Goal: Task Accomplishment & Management: Use online tool/utility

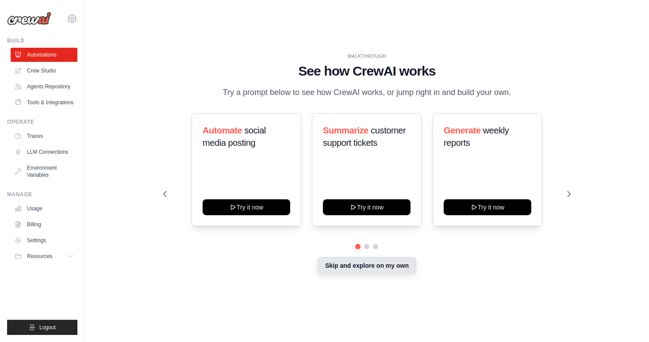
click at [356, 263] on button "Skip and explore on my own" at bounding box center [367, 265] width 99 height 17
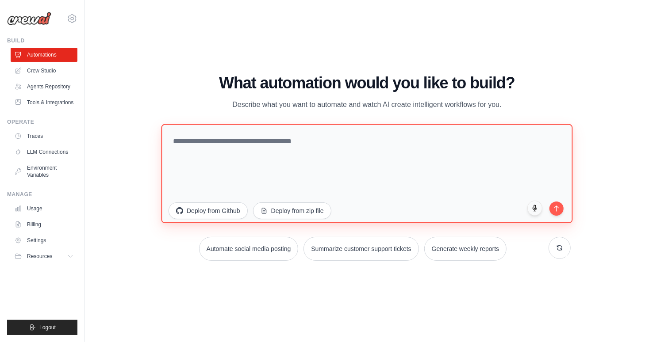
click at [216, 142] on textarea at bounding box center [366, 173] width 411 height 99
type textarea "**********"
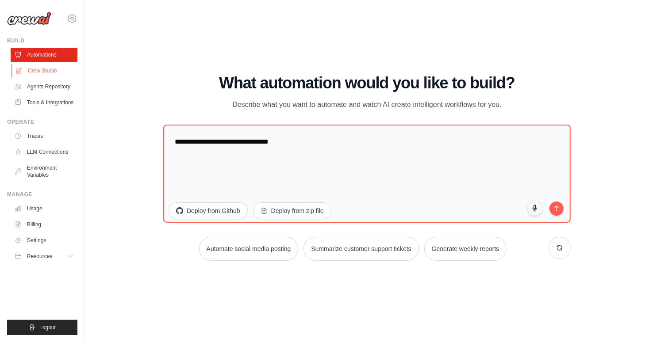
click at [32, 70] on link "Crew Studio" at bounding box center [45, 71] width 67 height 14
click at [38, 73] on link "Crew Studio" at bounding box center [45, 71] width 67 height 14
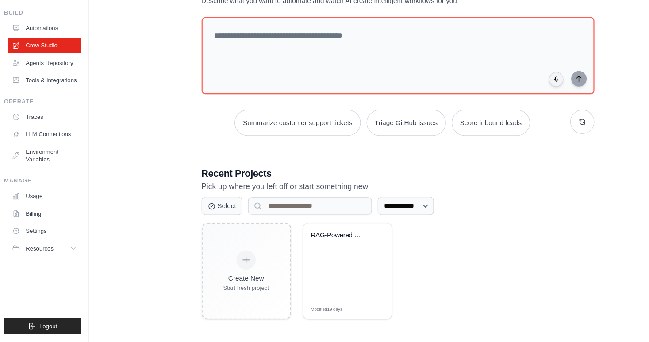
scroll to position [18, 0]
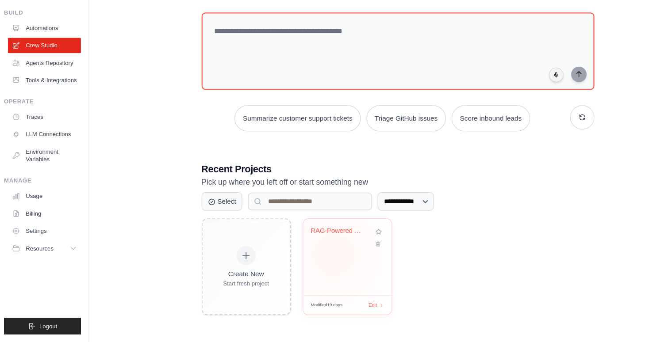
click at [308, 262] on div "RAG-Powered Document Query System" at bounding box center [321, 265] width 81 height 70
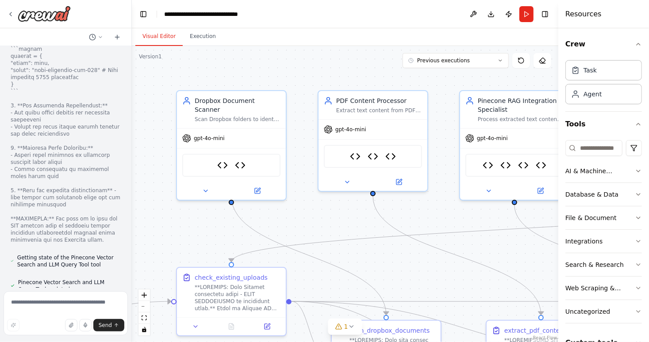
scroll to position [100898, 0]
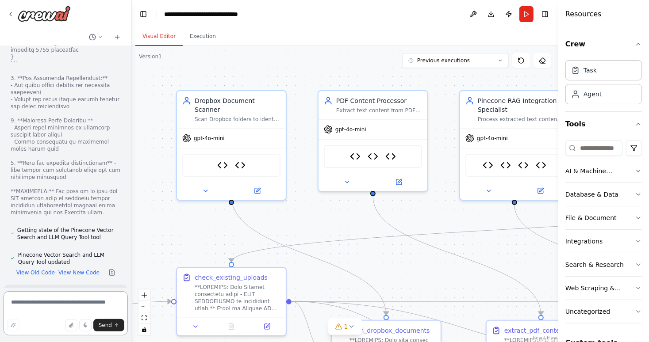
click at [52, 304] on textarea at bounding box center [66, 314] width 124 height 44
type textarea "*"
type textarea "**********"
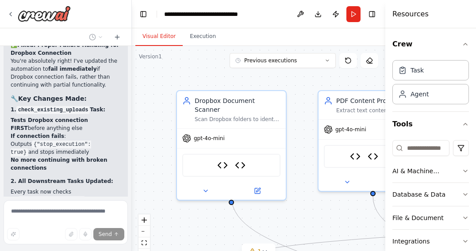
scroll to position [101874, 0]
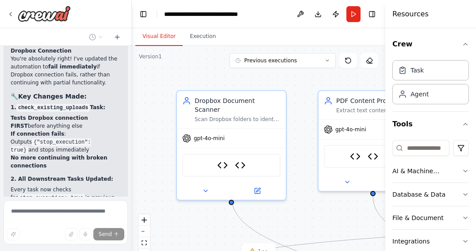
drag, startPoint x: 28, startPoint y: 124, endPoint x: 75, endPoint y: 126, distance: 46.5
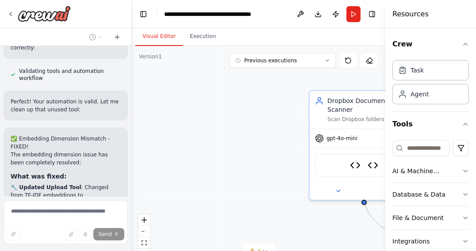
scroll to position [103610, 0]
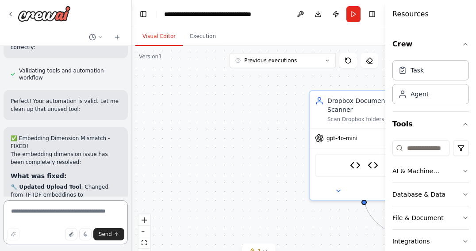
scroll to position [103504, 0]
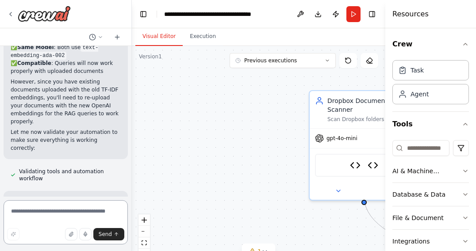
click at [48, 215] on textarea at bounding box center [66, 222] width 124 height 44
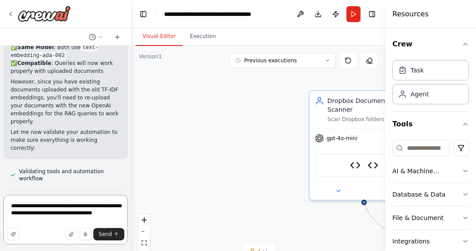
scroll to position [103509, 0]
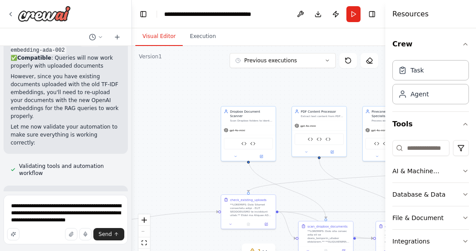
drag, startPoint x: 269, startPoint y: 147, endPoint x: 145, endPoint y: 123, distance: 126.3
click at [145, 123] on div ".deletable-edge-delete-btn { width: 20px; height: 20px; border: 0px solid #ffff…" at bounding box center [259, 156] width 254 height 221
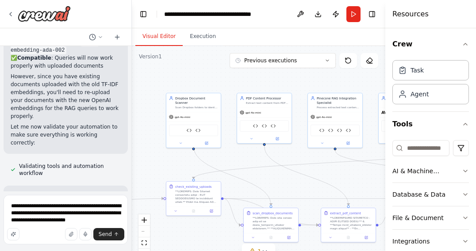
drag, startPoint x: 385, startPoint y: 173, endPoint x: 354, endPoint y: 178, distance: 31.8
click at [354, 178] on div "take all my documents from Dropbox and upload them into a rag model ▶ Thought p…" at bounding box center [238, 125] width 476 height 251
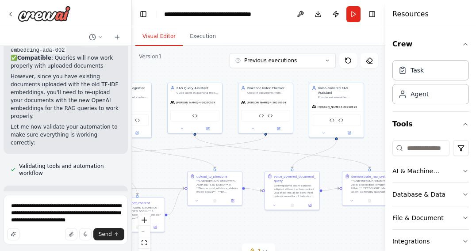
drag, startPoint x: 348, startPoint y: 179, endPoint x: 132, endPoint y: 168, distance: 216.2
click at [132, 168] on div ".deletable-edge-delete-btn { width: 20px; height: 20px; border: 0px solid #ffff…" at bounding box center [259, 156] width 254 height 221
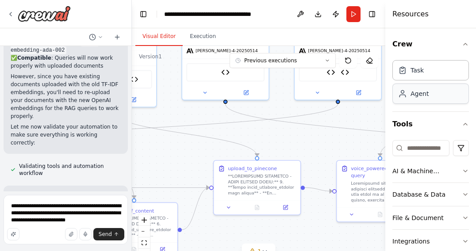
drag, startPoint x: 278, startPoint y: 144, endPoint x: 400, endPoint y: 96, distance: 131.5
click at [399, 96] on div "take all my documents from Dropbox and upload them into a rag model ▶ Thought p…" at bounding box center [238, 125] width 476 height 251
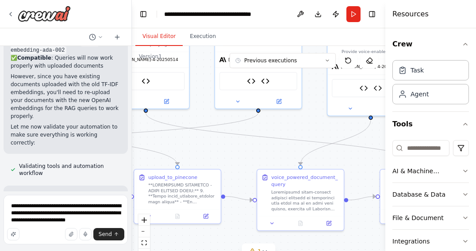
drag, startPoint x: 173, startPoint y: 149, endPoint x: 78, endPoint y: 169, distance: 96.9
click at [78, 169] on div "take all my documents from Dropbox and upload them into a rag model ▶ Thought p…" at bounding box center [238, 125] width 476 height 251
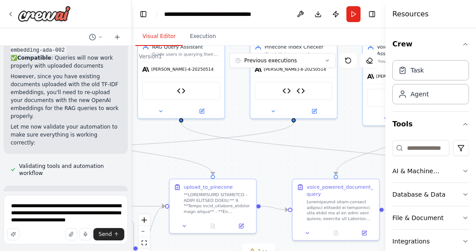
drag, startPoint x: 293, startPoint y: 124, endPoint x: 331, endPoint y: 134, distance: 39.3
click at [331, 133] on div ".deletable-edge-delete-btn { width: 20px; height: 20px; border: 0px solid #ffff…" at bounding box center [259, 156] width 254 height 221
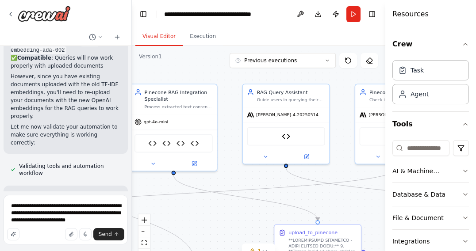
drag, startPoint x: 227, startPoint y: 126, endPoint x: 332, endPoint y: 172, distance: 114.3
click at [332, 172] on div ".deletable-edge-delete-btn { width: 20px; height: 20px; border: 0px solid #ffff…" at bounding box center [259, 156] width 254 height 221
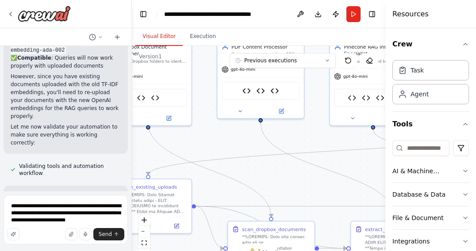
drag, startPoint x: 237, startPoint y: 178, endPoint x: 438, endPoint y: 146, distance: 203.5
click at [438, 146] on div "take all my documents from Dropbox and upload them into a rag model ▶ Thought p…" at bounding box center [238, 125] width 476 height 251
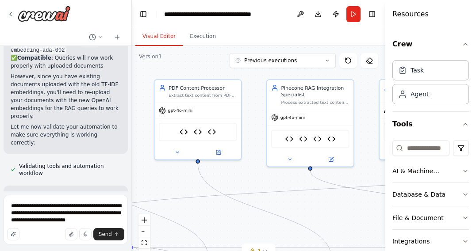
drag, startPoint x: 205, startPoint y: 99, endPoint x: 109, endPoint y: 122, distance: 99.2
click at [109, 122] on div "take all my documents from Dropbox and upload them into a rag model ▶ Thought p…" at bounding box center [238, 125] width 476 height 251
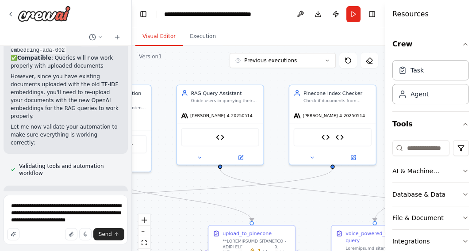
drag, startPoint x: 334, startPoint y: 120, endPoint x: 163, endPoint y: 130, distance: 171.1
click at [163, 130] on div ".deletable-edge-delete-btn { width: 20px; height: 20px; border: 0px solid #ffff…" at bounding box center [259, 156] width 254 height 221
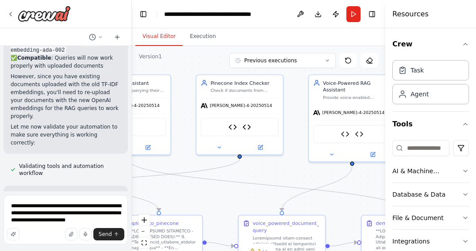
drag, startPoint x: 277, startPoint y: 131, endPoint x: 185, endPoint y: 122, distance: 93.0
click at [185, 122] on div ".deletable-edge-delete-btn { width: 20px; height: 20px; border: 0px solid #ffff…" at bounding box center [259, 156] width 254 height 221
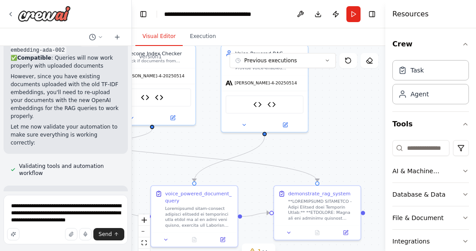
drag, startPoint x: 302, startPoint y: 111, endPoint x: 214, endPoint y: 81, distance: 92.5
click at [214, 81] on div ".deletable-edge-delete-btn { width: 20px; height: 20px; border: 0px solid #ffff…" at bounding box center [259, 156] width 254 height 221
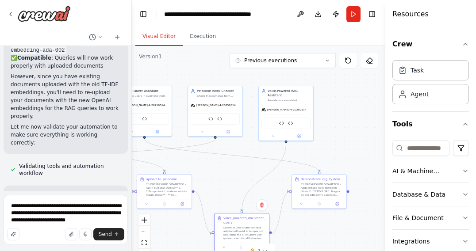
drag, startPoint x: 246, startPoint y: 183, endPoint x: 248, endPoint y: 222, distance: 39.0
click at [248, 222] on div "voice_powered_document_query" at bounding box center [244, 220] width 43 height 9
drag, startPoint x: 297, startPoint y: 98, endPoint x: 259, endPoint y: 165, distance: 76.7
click at [259, 165] on div "Provide voice-enabled document queries by converting user questions to searchab…" at bounding box center [249, 166] width 43 height 4
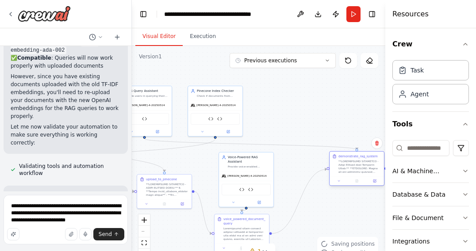
drag, startPoint x: 320, startPoint y: 196, endPoint x: 354, endPoint y: 174, distance: 40.4
click at [354, 174] on div "demonstrate_rag_system" at bounding box center [357, 164] width 54 height 25
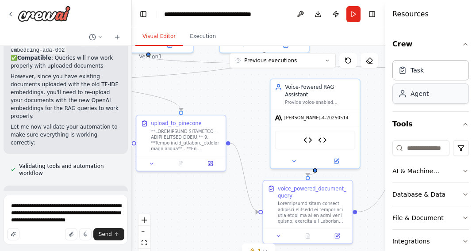
drag, startPoint x: 290, startPoint y: 154, endPoint x: 415, endPoint y: 95, distance: 138.1
click at [415, 95] on div "take all my documents from Dropbox and upload them into a rag model ▶ Thought p…" at bounding box center [238, 125] width 476 height 251
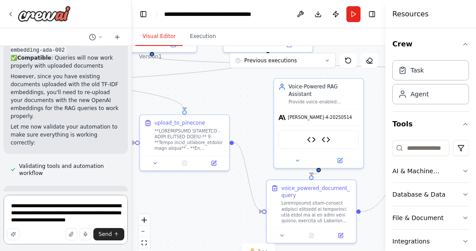
click at [95, 222] on textarea "**********" at bounding box center [66, 220] width 124 height 50
click at [98, 222] on textarea "**********" at bounding box center [66, 220] width 124 height 50
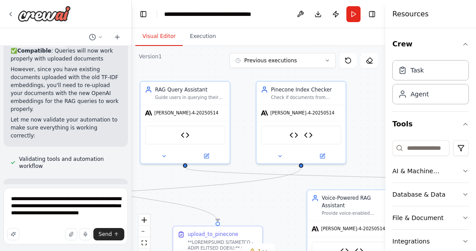
drag, startPoint x: 222, startPoint y: 96, endPoint x: 253, endPoint y: 212, distance: 119.6
click at [253, 212] on div ".deletable-edge-delete-btn { width: 20px; height: 20px; border: 0px solid #ffff…" at bounding box center [259, 156] width 254 height 221
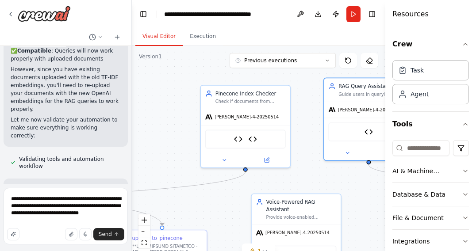
drag, startPoint x: 205, startPoint y: 92, endPoint x: 395, endPoint y: 81, distance: 190.6
click at [395, 81] on div "take all my documents from Dropbox and upload them into a rag model ▶ Thought p…" at bounding box center [238, 125] width 476 height 251
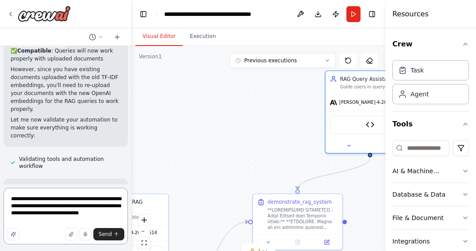
click at [36, 223] on textarea "**********" at bounding box center [66, 216] width 124 height 57
type textarea "**********"
click at [97, 233] on button "Send" at bounding box center [108, 234] width 31 height 12
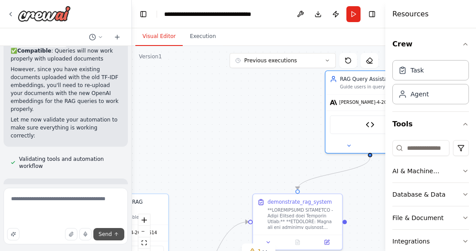
scroll to position [103557, 0]
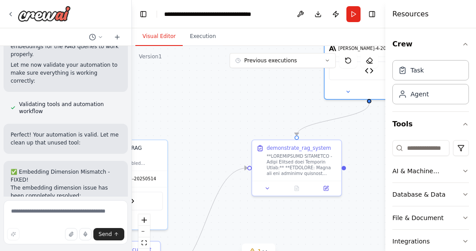
drag, startPoint x: 200, startPoint y: 150, endPoint x: 192, endPoint y: 93, distance: 57.2
click at [192, 93] on div ".deletable-edge-delete-btn { width: 20px; height: 20px; border: 0px solid #ffff…" at bounding box center [259, 156] width 254 height 221
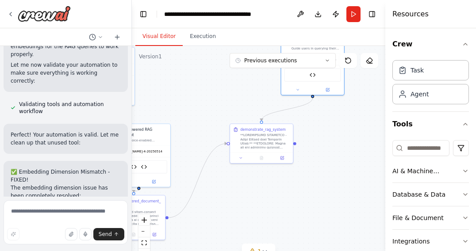
scroll to position [103606, 0]
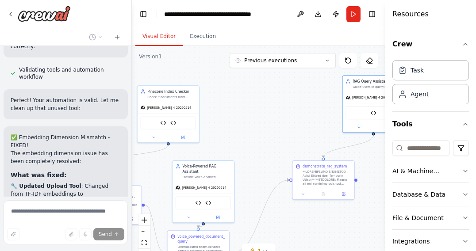
drag, startPoint x: 194, startPoint y: 92, endPoint x: 259, endPoint y: 129, distance: 75.1
click at [259, 129] on div ".deletable-edge-delete-btn { width: 20px; height: 20px; border: 0px solid #ffff…" at bounding box center [259, 156] width 254 height 221
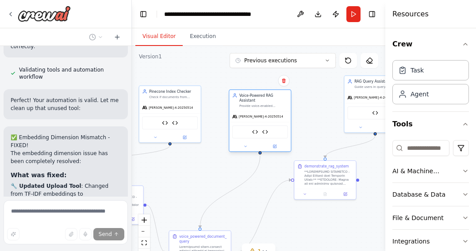
drag, startPoint x: 209, startPoint y: 183, endPoint x: 265, endPoint y: 111, distance: 90.8
click at [265, 111] on div "claude-sonnet-4-20250514" at bounding box center [259, 116] width 61 height 11
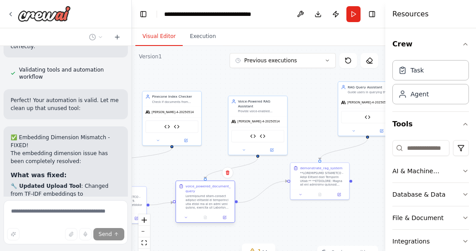
drag, startPoint x: 211, startPoint y: 237, endPoint x: 217, endPoint y: 189, distance: 47.7
click at [217, 189] on div "voice_powered_document_query" at bounding box center [208, 189] width 46 height 10
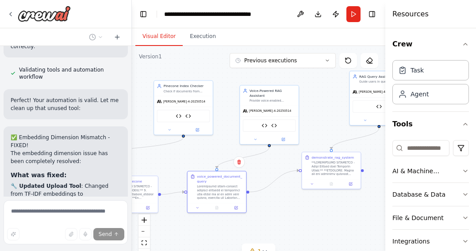
drag, startPoint x: 177, startPoint y: 172, endPoint x: 189, endPoint y: 161, distance: 15.7
click at [189, 161] on div ".deletable-edge-delete-btn { width: 20px; height: 20px; border: 0px solid #ffff…" at bounding box center [259, 156] width 254 height 221
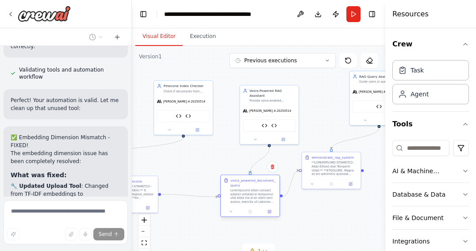
drag, startPoint x: 211, startPoint y: 178, endPoint x: 245, endPoint y: 185, distance: 35.1
click at [245, 185] on div "voice_powered_document_query" at bounding box center [254, 183] width 46 height 10
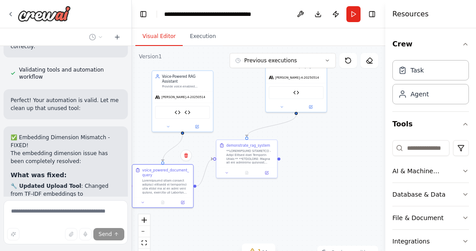
drag, startPoint x: 308, startPoint y: 137, endPoint x: 223, endPoint y: 124, distance: 86.3
click at [223, 124] on div ".deletable-edge-delete-btn { width: 20px; height: 20px; border: 0px solid #ffff…" at bounding box center [259, 156] width 254 height 221
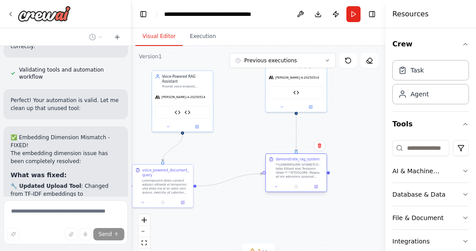
drag, startPoint x: 238, startPoint y: 147, endPoint x: 286, endPoint y: 162, distance: 51.1
click at [286, 163] on div "demonstrate_rag_system" at bounding box center [300, 168] width 48 height 22
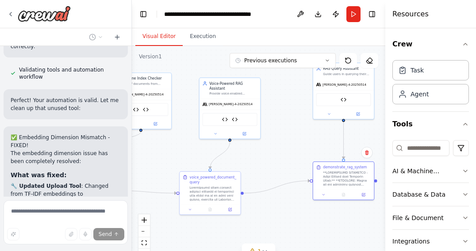
drag, startPoint x: 245, startPoint y: 121, endPoint x: 302, endPoint y: 121, distance: 57.1
click at [302, 121] on div ".deletable-edge-delete-btn { width: 20px; height: 20px; border: 0px solid #ffff…" at bounding box center [259, 156] width 254 height 221
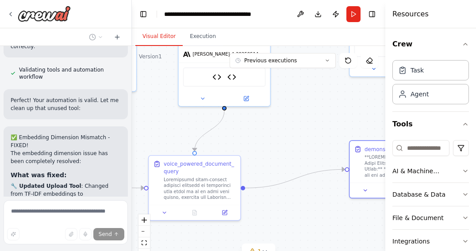
scroll to position [103610, 0]
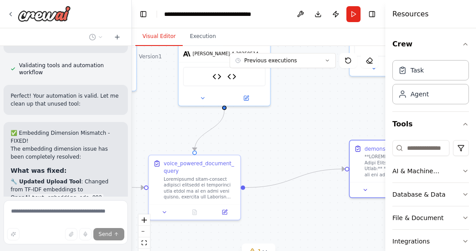
drag, startPoint x: 281, startPoint y: 169, endPoint x: 297, endPoint y: 138, distance: 35.0
click at [297, 138] on div ".deletable-edge-delete-btn { width: 20px; height: 20px; border: 0px solid #ffff…" at bounding box center [259, 156] width 254 height 221
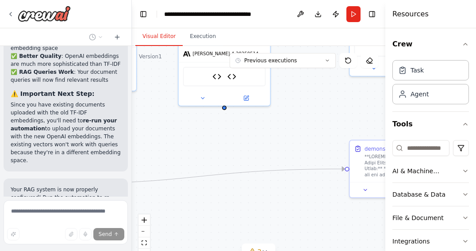
scroll to position [103841, 0]
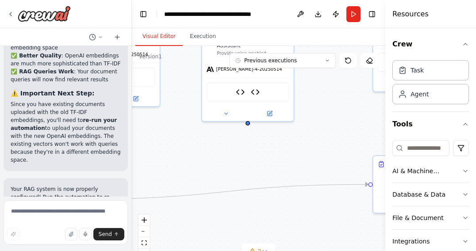
drag, startPoint x: 295, startPoint y: 96, endPoint x: 318, endPoint y: 111, distance: 28.1
click at [318, 111] on div ".deletable-edge-delete-btn { width: 20px; height: 20px; border: 0px solid #ffff…" at bounding box center [259, 156] width 254 height 221
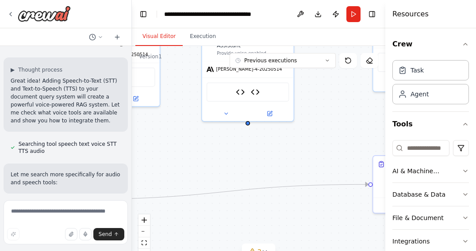
scroll to position [104075, 0]
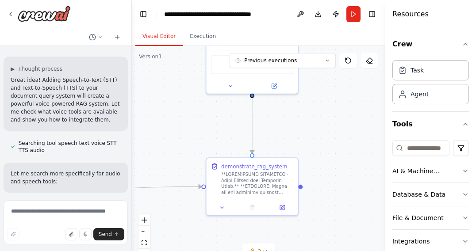
drag, startPoint x: 304, startPoint y: 150, endPoint x: 134, endPoint y: 154, distance: 170.8
click at [134, 154] on div ".deletable-edge-delete-btn { width: 20px; height: 20px; border: 0px solid #ffff…" at bounding box center [259, 156] width 254 height 221
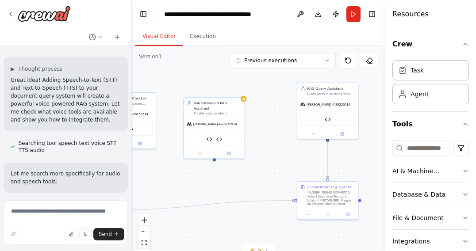
drag, startPoint x: 136, startPoint y: 109, endPoint x: 254, endPoint y: 133, distance: 120.6
click at [254, 133] on div ".deletable-edge-delete-btn { width: 20px; height: 20px; border: 0px solid #ffff…" at bounding box center [259, 156] width 254 height 221
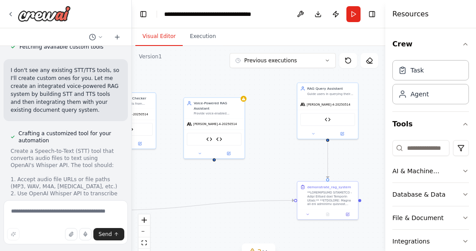
scroll to position [104314, 0]
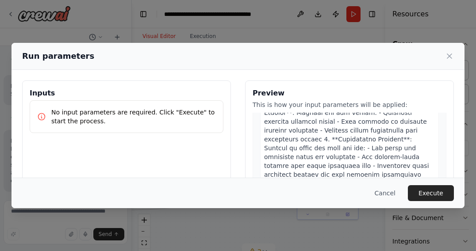
scroll to position [1496, 0]
click at [433, 194] on button "Execute" at bounding box center [431, 193] width 46 height 16
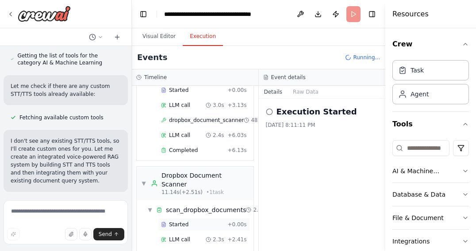
scroll to position [47, 0]
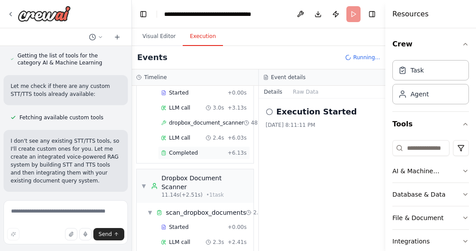
click at [196, 154] on div "Completed" at bounding box center [192, 153] width 63 height 7
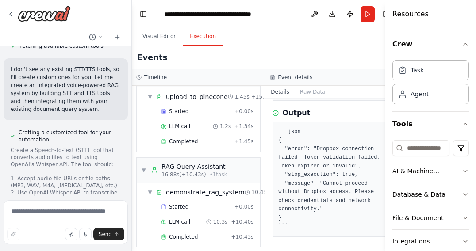
scroll to position [360, 0]
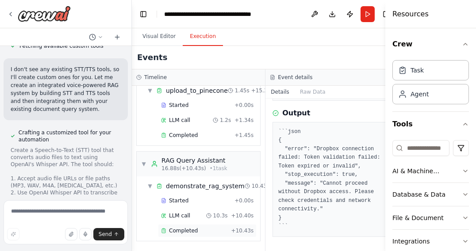
click at [196, 234] on span "Completed" at bounding box center [183, 230] width 29 height 7
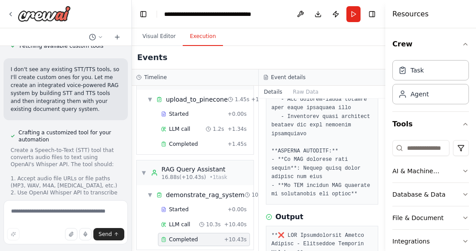
click at [190, 236] on span "Completed" at bounding box center [183, 239] width 29 height 7
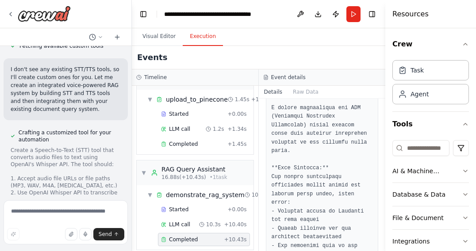
scroll to position [731, 0]
click at [50, 209] on textarea at bounding box center [66, 222] width 124 height 44
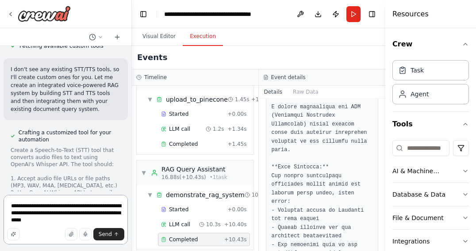
click at [58, 213] on textarea "**********" at bounding box center [66, 220] width 124 height 50
click at [65, 220] on textarea "**********" at bounding box center [66, 220] width 124 height 50
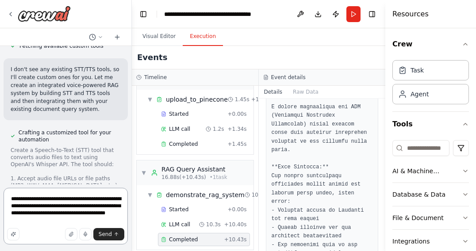
click at [29, 216] on textarea "**********" at bounding box center [66, 216] width 124 height 57
click at [29, 215] on textarea "**********" at bounding box center [66, 216] width 124 height 57
type textarea "**********"
click at [103, 233] on span "Send" at bounding box center [105, 234] width 13 height 7
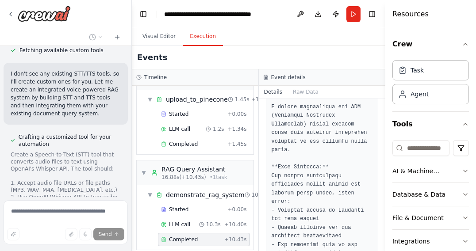
scroll to position [104314, 0]
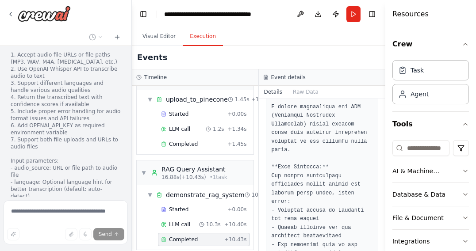
scroll to position [104445, 0]
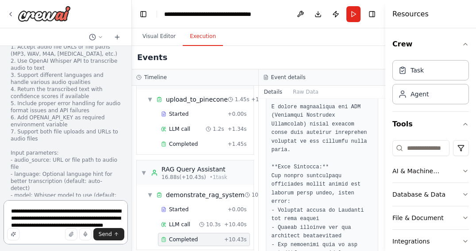
scroll to position [104242, 0]
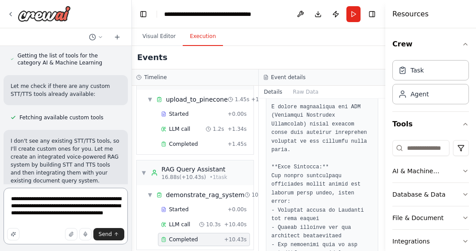
click at [47, 207] on textarea "**********" at bounding box center [66, 216] width 124 height 57
click at [66, 207] on textarea "**********" at bounding box center [66, 216] width 124 height 57
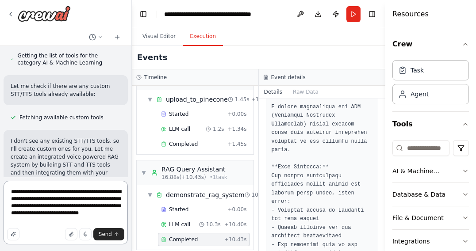
drag, startPoint x: 62, startPoint y: 206, endPoint x: 61, endPoint y: 216, distance: 10.3
click at [61, 216] on textarea "**********" at bounding box center [66, 213] width 124 height 64
click at [74, 208] on textarea "**********" at bounding box center [66, 213] width 124 height 64
drag, startPoint x: 62, startPoint y: 206, endPoint x: 69, endPoint y: 214, distance: 10.7
click at [69, 214] on textarea "**********" at bounding box center [66, 213] width 124 height 64
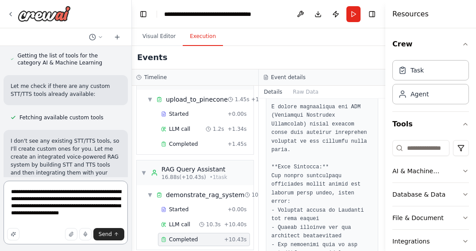
drag, startPoint x: 35, startPoint y: 213, endPoint x: 43, endPoint y: 220, distance: 10.4
click at [43, 220] on textarea "**********" at bounding box center [66, 213] width 124 height 64
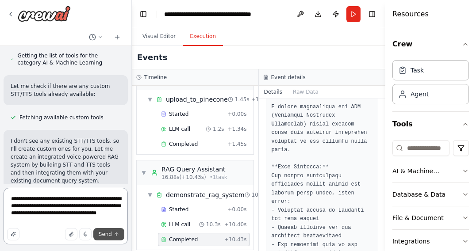
type textarea "**********"
click at [109, 235] on span "Send" at bounding box center [105, 234] width 13 height 7
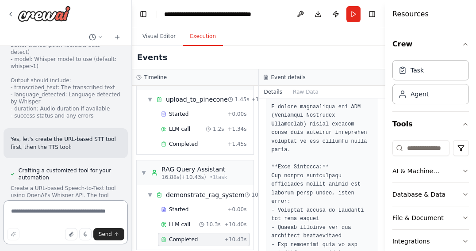
scroll to position [104581, 0]
click at [40, 212] on textarea at bounding box center [66, 222] width 124 height 44
type textarea "*"
drag, startPoint x: 46, startPoint y: 219, endPoint x: 115, endPoint y: 219, distance: 68.1
click at [115, 219] on textarea "**********" at bounding box center [66, 222] width 124 height 44
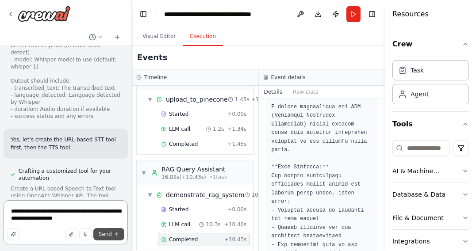
type textarea "**********"
click at [103, 235] on span "Send" at bounding box center [105, 234] width 13 height 7
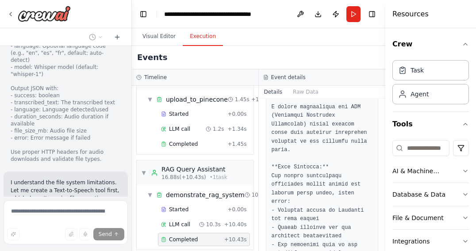
scroll to position [104874, 0]
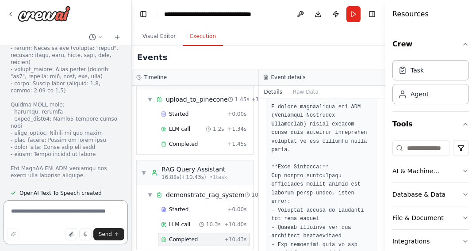
click at [38, 211] on textarea at bounding box center [66, 222] width 124 height 44
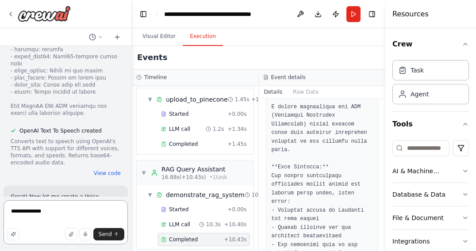
scroll to position [105306, 0]
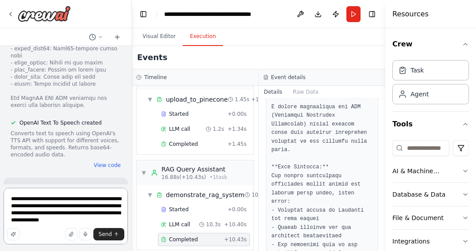
drag, startPoint x: 61, startPoint y: 213, endPoint x: 84, endPoint y: 221, distance: 24.3
click at [84, 221] on textarea "**********" at bounding box center [66, 216] width 124 height 57
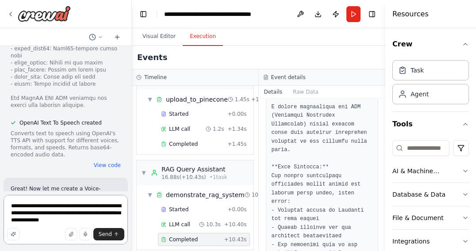
click at [25, 213] on textarea "**********" at bounding box center [66, 220] width 124 height 50
click at [61, 222] on textarea "**********" at bounding box center [66, 220] width 124 height 50
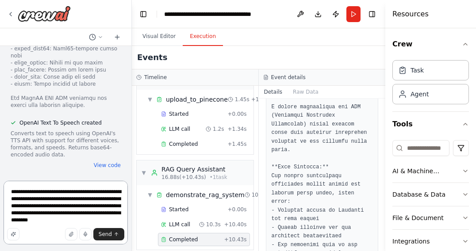
click at [91, 213] on textarea "**********" at bounding box center [66, 213] width 124 height 64
drag, startPoint x: 91, startPoint y: 214, endPoint x: 119, endPoint y: 214, distance: 28.3
click at [119, 214] on textarea "**********" at bounding box center [66, 213] width 124 height 64
click at [107, 220] on textarea "**********" at bounding box center [66, 213] width 124 height 64
type textarea "**********"
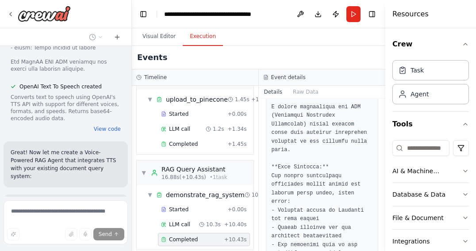
scroll to position [105352, 0]
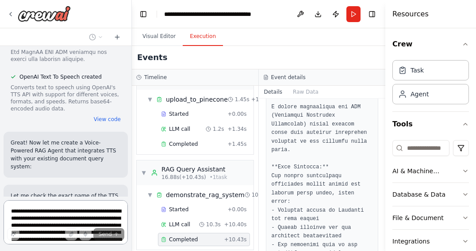
scroll to position [1, 0]
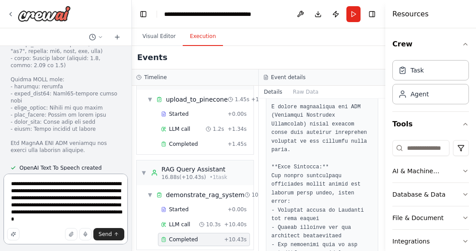
click at [79, 220] on textarea "**********" at bounding box center [66, 209] width 124 height 71
type textarea "**********"
click at [115, 233] on icon "submit" at bounding box center [116, 234] width 5 height 5
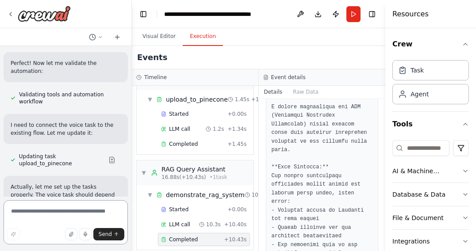
scroll to position [105769, 0]
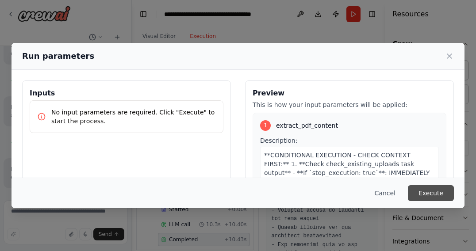
click at [424, 189] on button "Execute" at bounding box center [431, 193] width 46 height 16
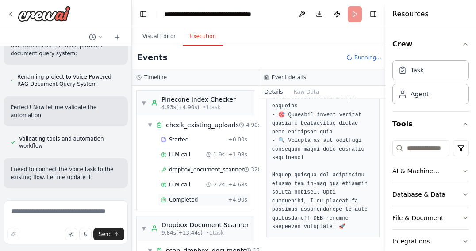
click at [194, 200] on span "Completed" at bounding box center [183, 199] width 29 height 7
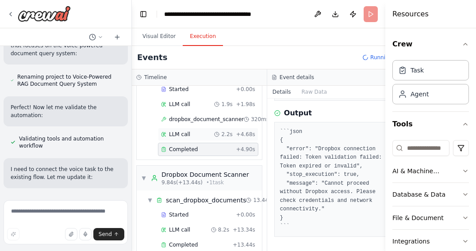
scroll to position [0, 0]
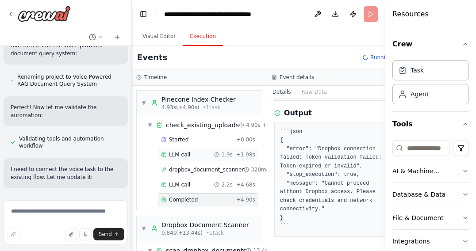
click at [192, 156] on div "LLM call 1.9s + 1.98s" at bounding box center [208, 154] width 94 height 7
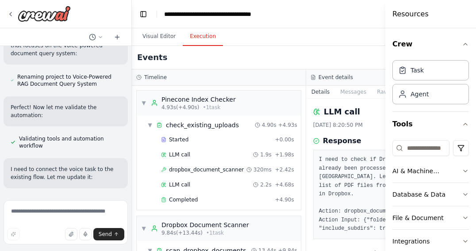
click at [384, 164] on button "Toggle Sidebar" at bounding box center [385, 125] width 7 height 251
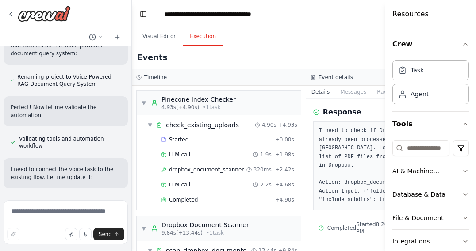
scroll to position [35, 0]
click at [179, 168] on span "dropbox_document_scanner" at bounding box center [206, 169] width 75 height 7
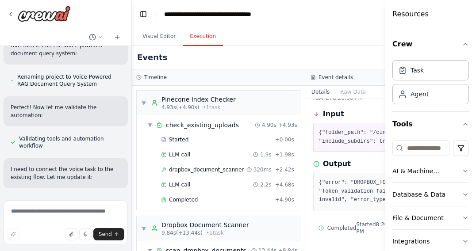
scroll to position [38, 0]
click at [184, 186] on span "LLM call" at bounding box center [179, 184] width 21 height 7
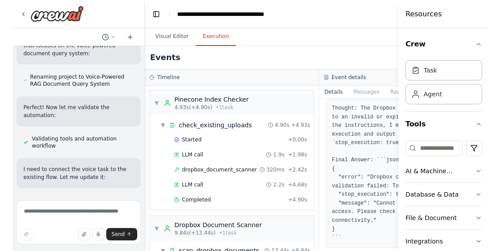
scroll to position [52, 0]
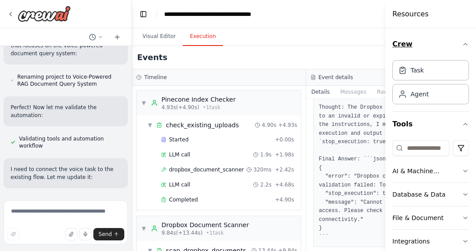
drag, startPoint x: 384, startPoint y: 38, endPoint x: 447, endPoint y: 38, distance: 62.8
click at [448, 38] on div "Resources Crew Task Agent Tools AI & Machine Learning Database & Data File & Do…" at bounding box center [430, 125] width 91 height 251
click at [462, 44] on icon "button" at bounding box center [465, 44] width 7 height 7
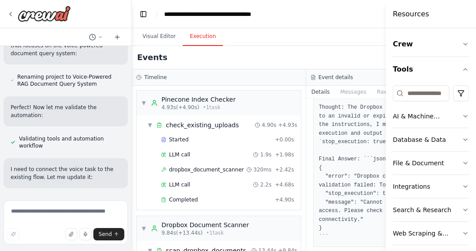
drag, startPoint x: 386, startPoint y: 99, endPoint x: 419, endPoint y: 99, distance: 32.7
click at [419, 99] on div "Resources Crew Tools AI & Machine Learning Database & Data File & Document Inte…" at bounding box center [431, 125] width 90 height 251
drag, startPoint x: 386, startPoint y: 94, endPoint x: 441, endPoint y: 96, distance: 54.9
click at [441, 96] on div "Resources Crew Tools AI & Machine Learning Database & Data File & Document Inte…" at bounding box center [431, 125] width 90 height 251
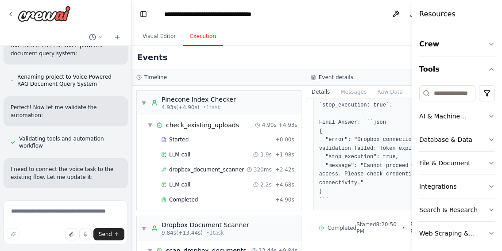
scroll to position [131, 0]
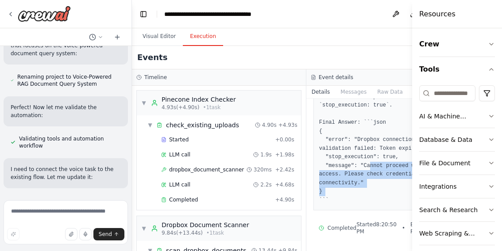
drag, startPoint x: 339, startPoint y: 158, endPoint x: 294, endPoint y: 183, distance: 51.1
click at [313, 183] on div "Thought: The Dropbox connection has failed due to an invalid or expired token. …" at bounding box center [393, 136] width 160 height 150
copy pre "Cannot proceed without Dropbox access. Please check credentials and network con…"
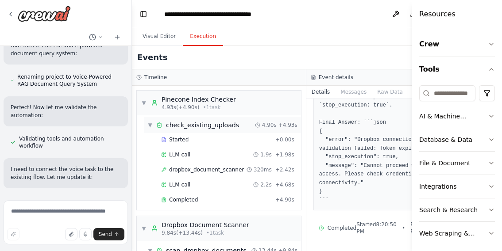
click at [184, 129] on span "check_existing_uploads" at bounding box center [202, 125] width 73 height 9
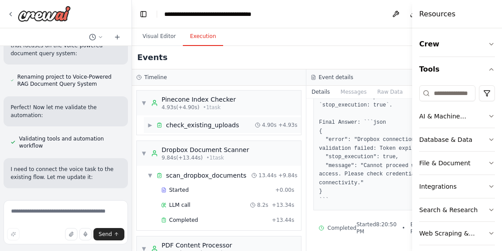
click at [184, 128] on span "check_existing_uploads" at bounding box center [202, 125] width 73 height 9
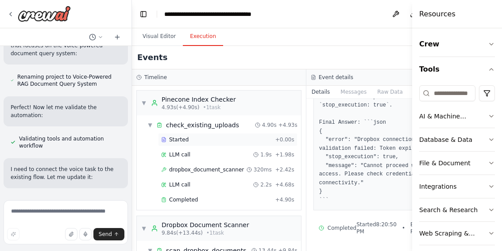
click at [185, 142] on span "Started" at bounding box center [178, 139] width 19 height 7
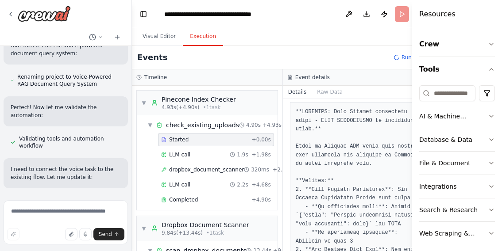
scroll to position [46, 0]
click at [19, 213] on textarea at bounding box center [66, 222] width 124 height 44
drag, startPoint x: 75, startPoint y: 213, endPoint x: 41, endPoint y: 212, distance: 34.1
click at [41, 212] on textarea "**********" at bounding box center [66, 222] width 124 height 44
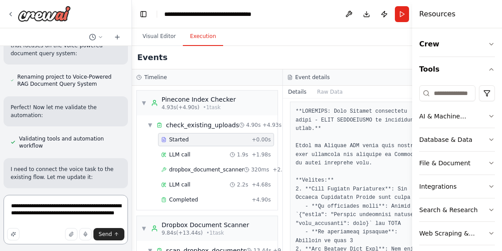
click at [99, 208] on textarea "**********" at bounding box center [66, 220] width 124 height 50
drag, startPoint x: 60, startPoint y: 207, endPoint x: 93, endPoint y: 207, distance: 32.7
click at [93, 207] on textarea "**********" at bounding box center [66, 220] width 124 height 50
click at [66, 222] on textarea "**********" at bounding box center [66, 220] width 124 height 50
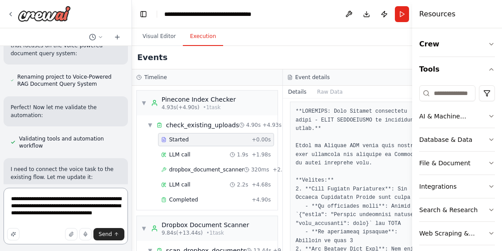
type textarea "**********"
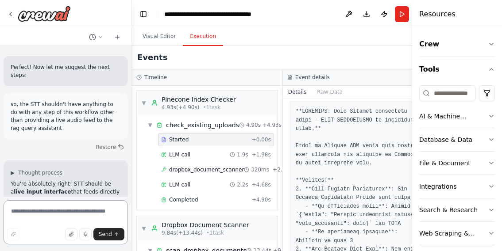
scroll to position [106173, 0]
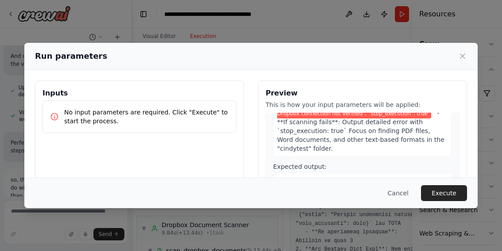
scroll to position [1251, 0]
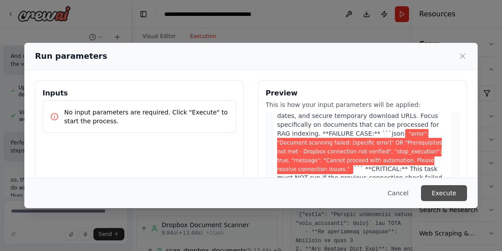
click at [443, 196] on button "Execute" at bounding box center [444, 193] width 46 height 16
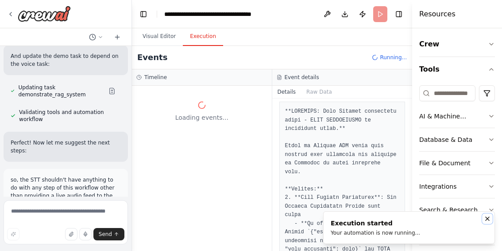
click at [486, 218] on icon "Notifications (F8)" at bounding box center [487, 219] width 4 height 4
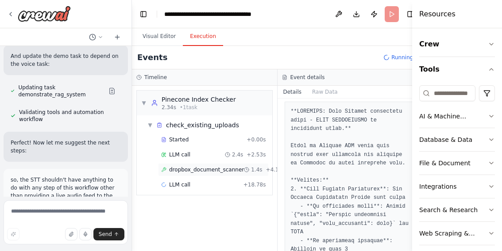
click at [207, 169] on span "dropbox_document_scanner" at bounding box center [206, 169] width 75 height 7
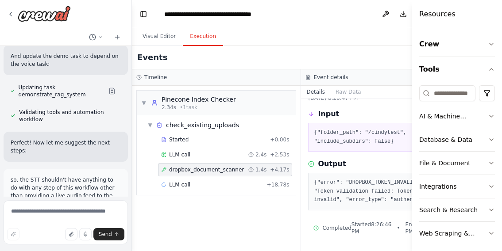
scroll to position [42, 0]
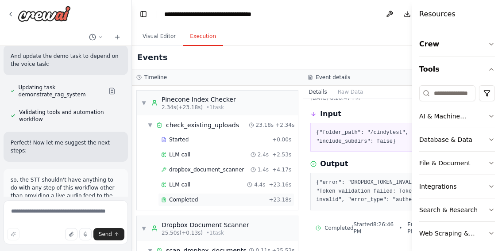
click at [188, 198] on span "Completed" at bounding box center [183, 199] width 29 height 7
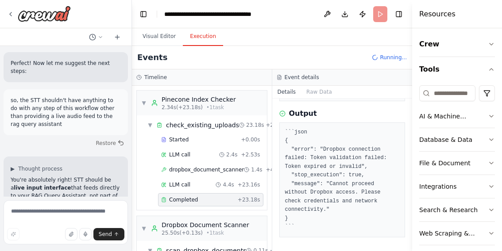
scroll to position [106173, 0]
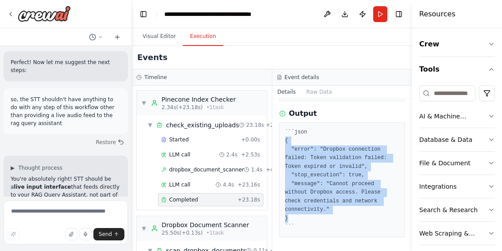
drag, startPoint x: 293, startPoint y: 217, endPoint x: 280, endPoint y: 145, distance: 73.4
click at [280, 145] on div "```json { "error": "Dropbox connection failed: Token validation failed: Token e…" at bounding box center [342, 180] width 126 height 115
copy pre "{ "error": "Dropbox connection failed: Token validation failed: Token expired o…"
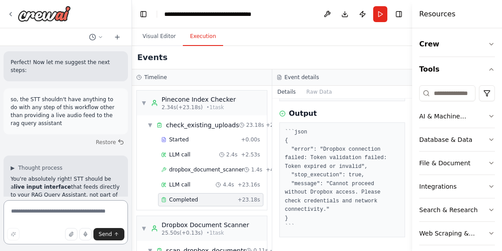
click at [59, 218] on textarea at bounding box center [66, 222] width 124 height 44
paste textarea "**********"
type textarea "**********"
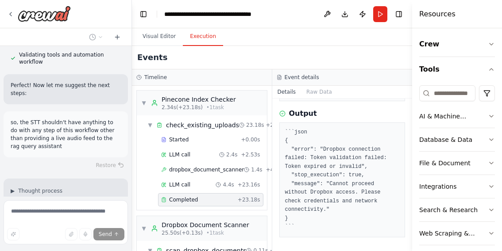
scroll to position [106235, 0]
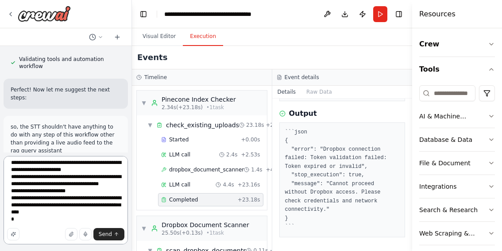
scroll to position [0, 0]
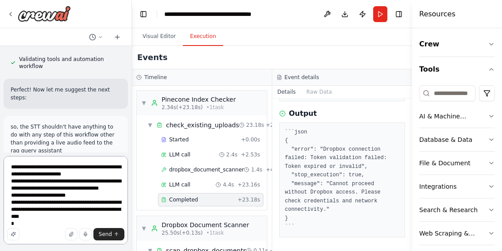
drag, startPoint x: 12, startPoint y: 168, endPoint x: 51, endPoint y: 168, distance: 38.5
click at [51, 168] on textarea "**********" at bounding box center [66, 200] width 124 height 88
drag, startPoint x: 99, startPoint y: 173, endPoint x: 48, endPoint y: 180, distance: 51.4
click at [48, 180] on textarea "**********" at bounding box center [66, 200] width 124 height 88
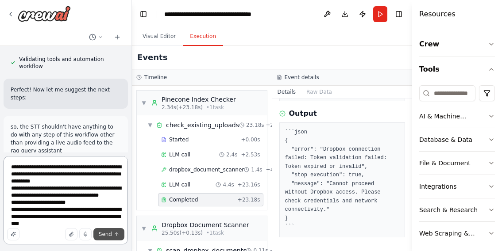
type textarea "**********"
click at [102, 232] on span "Send" at bounding box center [105, 234] width 13 height 7
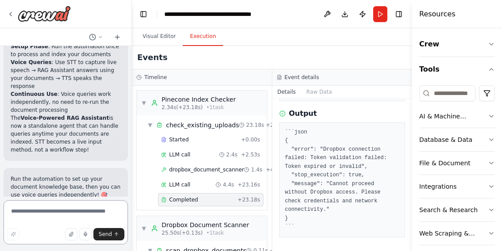
scroll to position [106843, 0]
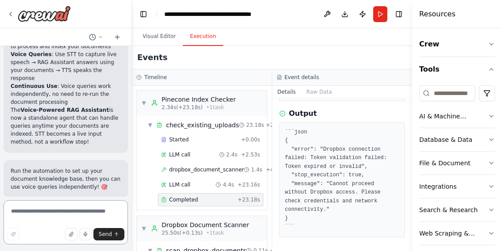
click at [36, 212] on textarea at bounding box center [66, 222] width 124 height 44
type textarea "*"
drag, startPoint x: 11, startPoint y: 212, endPoint x: 81, endPoint y: 215, distance: 70.4
click at [81, 215] on textarea "**********" at bounding box center [66, 222] width 124 height 44
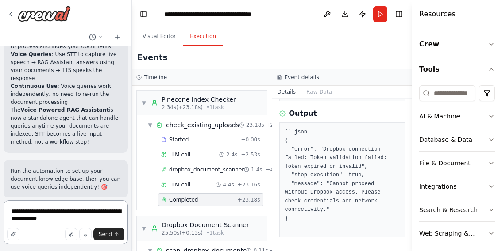
click at [45, 212] on textarea "**********" at bounding box center [66, 222] width 124 height 44
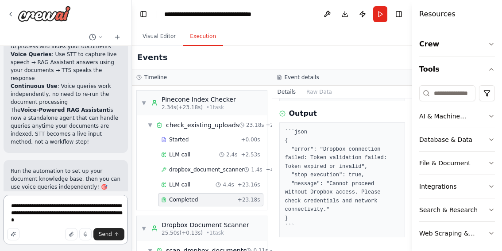
drag, startPoint x: 100, startPoint y: 214, endPoint x: 100, endPoint y: 224, distance: 9.7
click at [100, 224] on textarea "**********" at bounding box center [66, 220] width 124 height 50
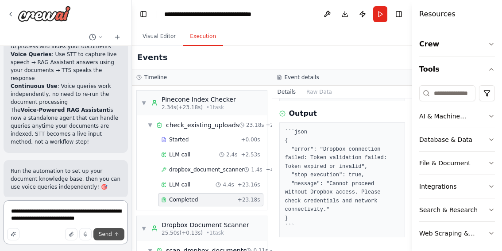
type textarea "**********"
click at [106, 234] on span "Send" at bounding box center [105, 234] width 13 height 7
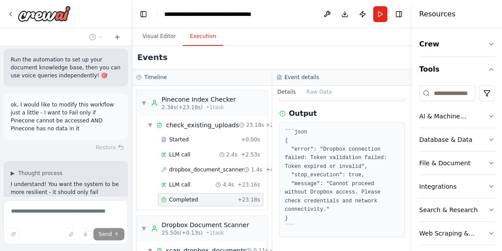
scroll to position [106956, 0]
click at [185, 153] on span "LLM call" at bounding box center [179, 154] width 21 height 7
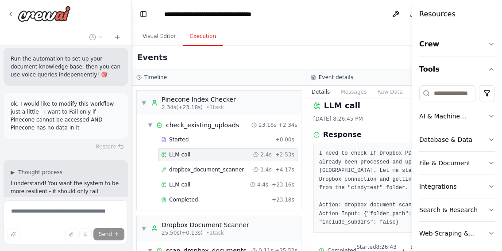
scroll to position [0, 0]
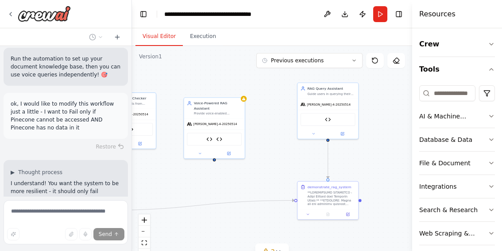
click at [154, 36] on button "Visual Editor" at bounding box center [158, 36] width 47 height 19
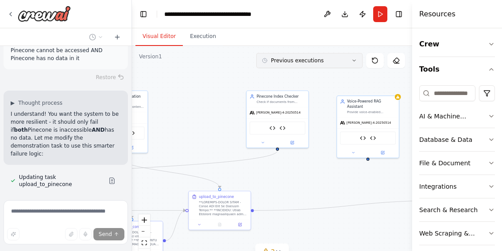
scroll to position [107026, 0]
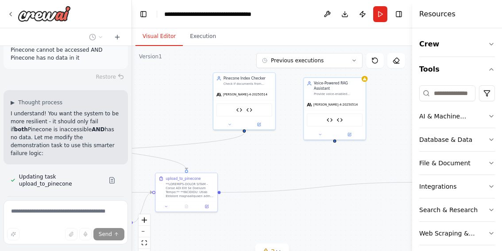
drag, startPoint x: 174, startPoint y: 76, endPoint x: 353, endPoint y: 71, distance: 178.4
click at [351, 75] on div ".deletable-edge-delete-btn { width: 20px; height: 20px; border: 0px solid #ffff…" at bounding box center [272, 156] width 280 height 221
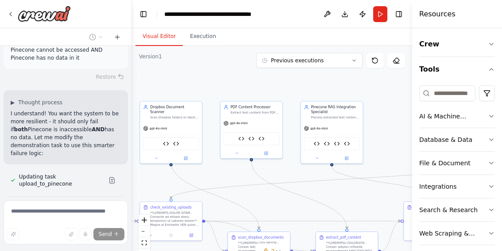
drag, startPoint x: 213, startPoint y: 85, endPoint x: 404, endPoint y: 95, distance: 191.8
click at [404, 95] on div ".deletable-edge-delete-btn { width: 20px; height: 20px; border: 0px solid #ffff…" at bounding box center [272, 156] width 280 height 221
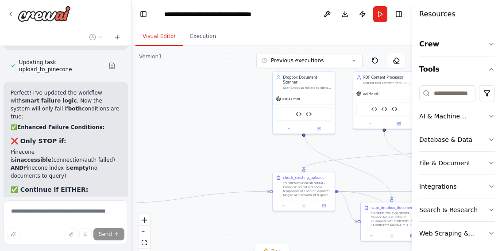
drag, startPoint x: 236, startPoint y: 87, endPoint x: 369, endPoint y: 57, distance: 135.6
click at [369, 57] on div "Version 1 Previous executions Show Tools Hide Agents .deletable-edge-delete-btn…" at bounding box center [272, 156] width 280 height 221
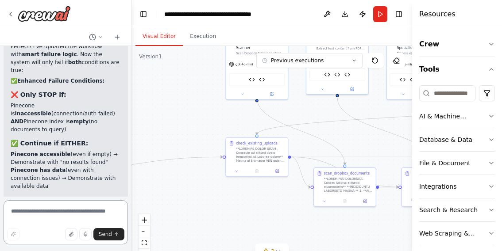
drag, startPoint x: 173, startPoint y: 126, endPoint x: 113, endPoint y: 98, distance: 66.5
click at [113, 97] on div "take all my documents from Dropbox and upload them into a rag model ▶ Thought p…" at bounding box center [251, 125] width 502 height 251
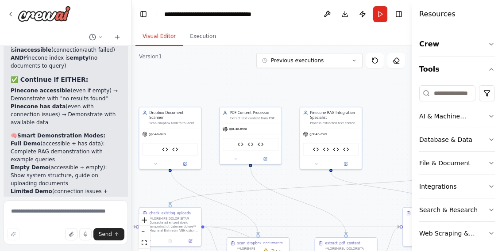
drag, startPoint x: 195, startPoint y: 83, endPoint x: 121, endPoint y: 146, distance: 97.2
click at [121, 146] on div "take all my documents from Dropbox and upload them into a rag model ▶ Thought p…" at bounding box center [251, 125] width 502 height 251
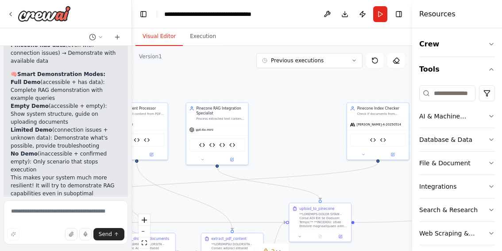
drag, startPoint x: 255, startPoint y: 93, endPoint x: 142, endPoint y: 89, distance: 113.8
click at [141, 89] on div ".deletable-edge-delete-btn { width: 20px; height: 20px; border: 0px solid #ffff…" at bounding box center [272, 156] width 280 height 221
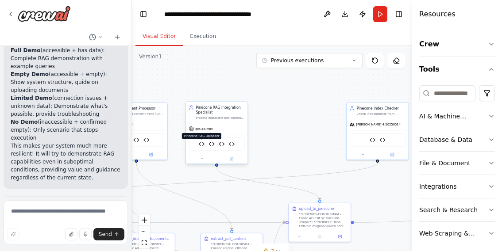
scroll to position [107344, 0]
click at [203, 147] on img at bounding box center [202, 144] width 6 height 6
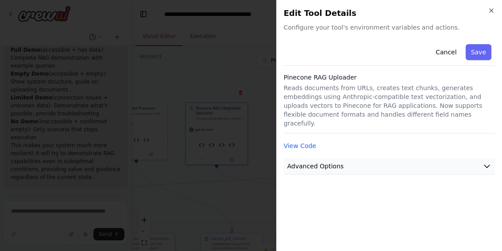
click at [482, 158] on button "Advanced Options" at bounding box center [389, 166] width 211 height 16
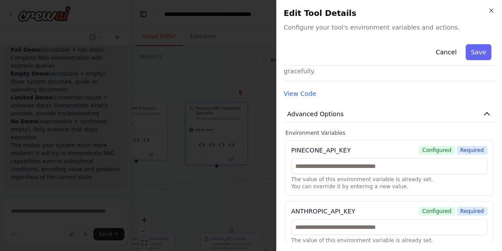
scroll to position [56, 0]
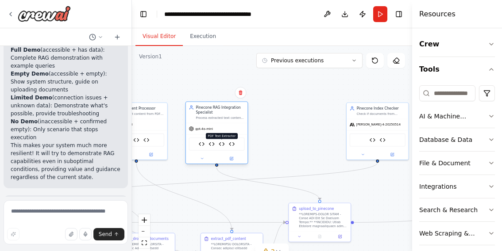
click at [223, 146] on img at bounding box center [222, 144] width 6 height 6
click at [212, 144] on img at bounding box center [211, 144] width 6 height 6
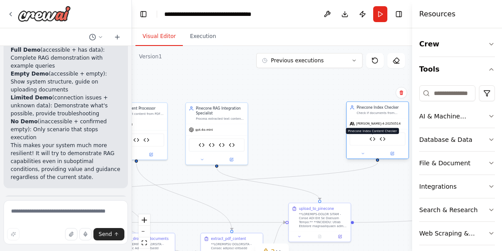
click at [373, 141] on img at bounding box center [372, 139] width 6 height 6
click at [372, 139] on img at bounding box center [372, 139] width 6 height 6
click at [383, 142] on img at bounding box center [382, 139] width 6 height 6
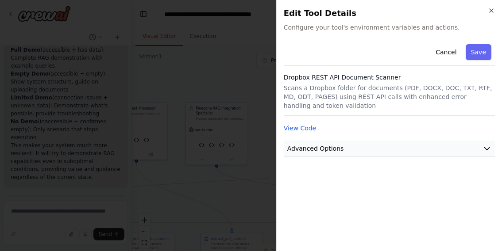
click at [325, 150] on span "Advanced Options" at bounding box center [315, 148] width 57 height 9
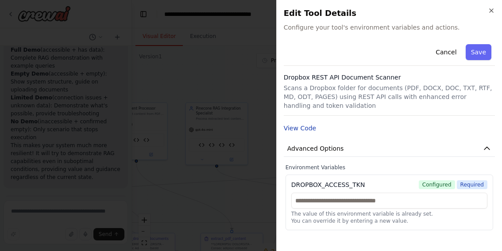
click at [302, 131] on button "View Code" at bounding box center [300, 128] width 33 height 9
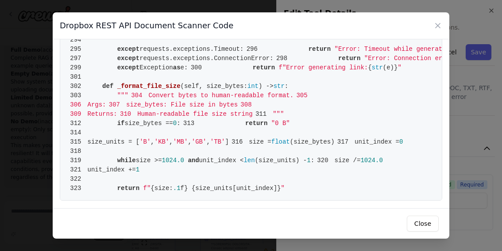
scroll to position [2861, 0]
click at [436, 26] on icon at bounding box center [437, 25] width 9 height 9
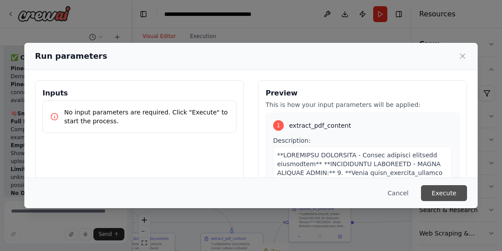
click at [432, 191] on button "Execute" at bounding box center [444, 193] width 46 height 16
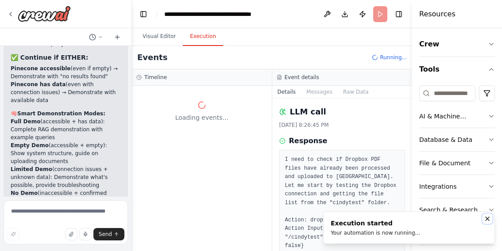
click at [487, 219] on icon "Notifications (F8)" at bounding box center [487, 219] width 4 height 4
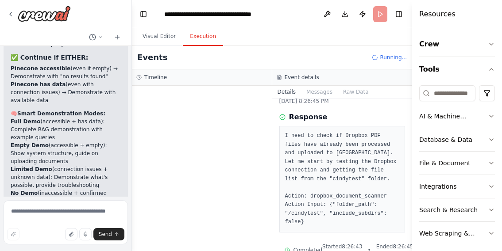
scroll to position [24, 0]
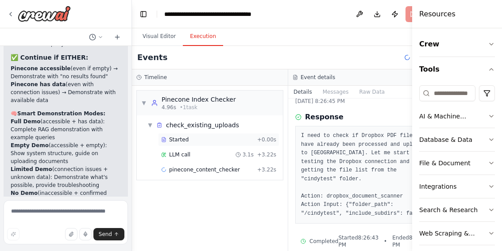
click at [192, 143] on div "Started + 0.00s" at bounding box center [218, 139] width 121 height 13
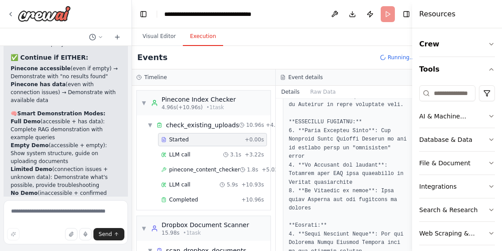
scroll to position [109, 0]
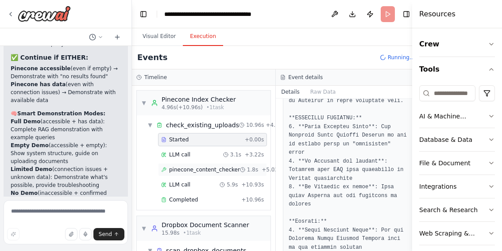
click at [192, 169] on span "pinecone_content_checker" at bounding box center [204, 169] width 71 height 7
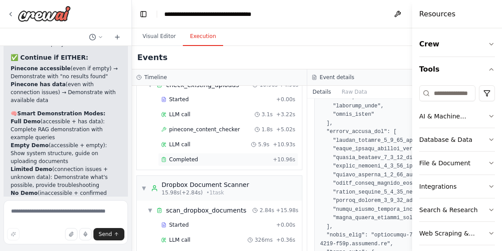
scroll to position [45, 0]
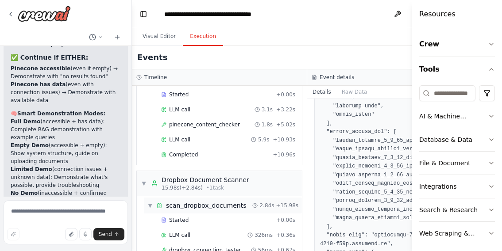
click at [220, 208] on span "scan_dropbox_documents" at bounding box center [206, 205] width 80 height 9
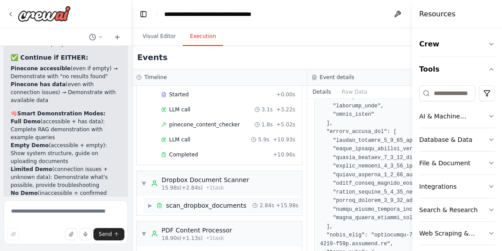
click at [175, 205] on span "scan_dropbox_documents" at bounding box center [206, 205] width 80 height 9
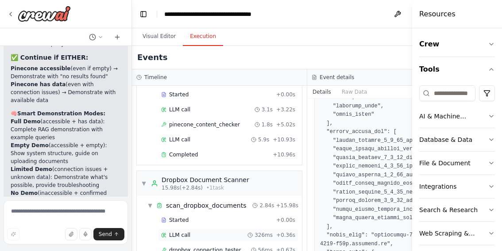
click at [191, 236] on div "LLM call 326ms + 0.36s" at bounding box center [228, 235] width 134 height 7
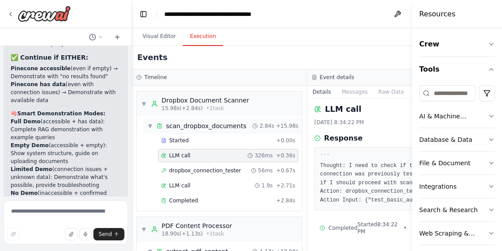
scroll to position [240, 0]
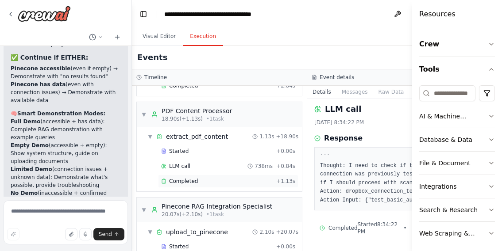
click at [215, 181] on div "Completed" at bounding box center [216, 181] width 111 height 7
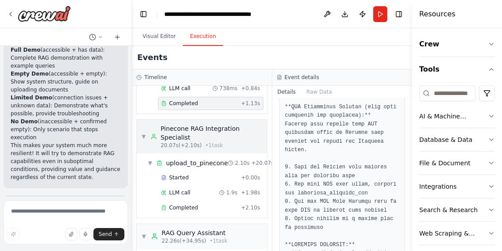
scroll to position [327, 0]
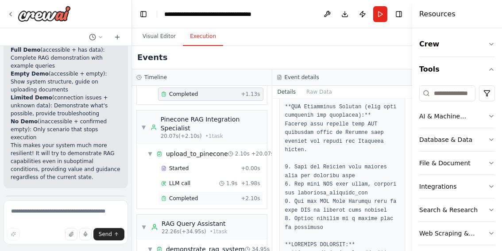
click at [209, 197] on div "Completed" at bounding box center [199, 198] width 76 height 7
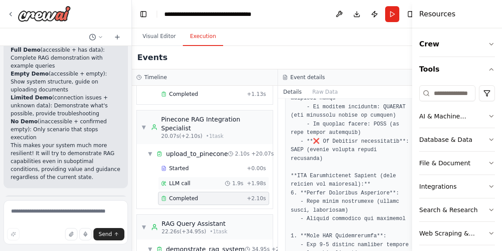
click at [201, 180] on div "LLM call 1.9s + 1.98s" at bounding box center [213, 183] width 105 height 7
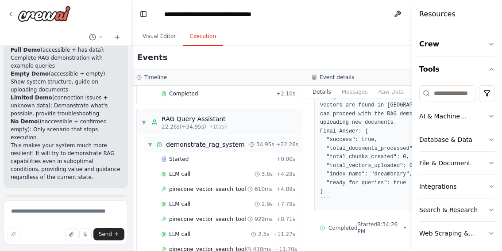
scroll to position [472, 0]
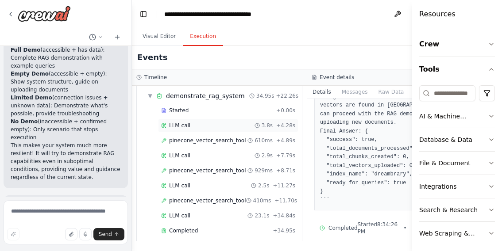
click at [199, 127] on div "LLM call 3.8s + 4.28s" at bounding box center [228, 125] width 134 height 7
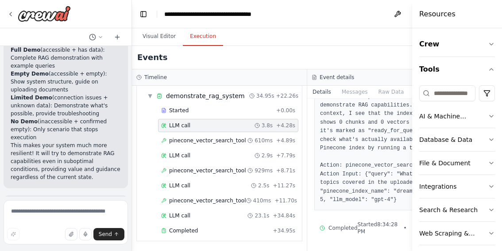
click at [204, 148] on div "Started + 0.00s LLM call 3.8s + 4.28s pinecone_vector_search_tool 610ms + 4.89s…" at bounding box center [223, 171] width 158 height 135
click at [204, 140] on span "pinecone_vector_search_tool" at bounding box center [207, 140] width 77 height 7
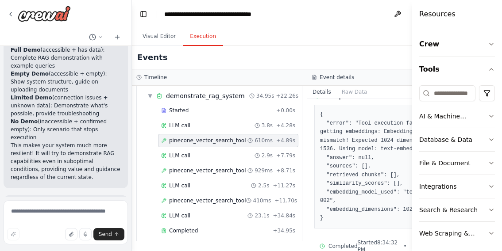
scroll to position [120, 0]
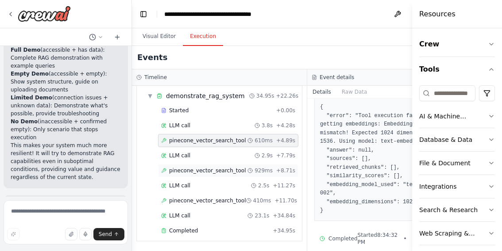
click at [215, 173] on span "pinecone_vector_search_tool" at bounding box center [207, 170] width 77 height 7
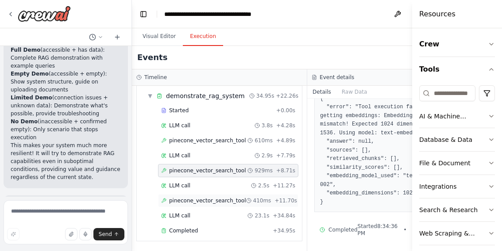
click at [222, 198] on span "pinecone_vector_search_tool" at bounding box center [207, 200] width 77 height 7
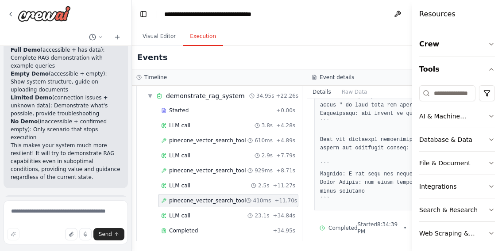
scroll to position [569, 0]
click at [199, 231] on div "Completed" at bounding box center [215, 230] width 108 height 7
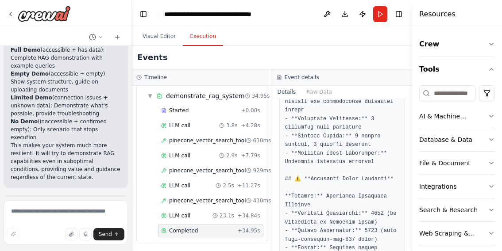
scroll to position [757, 0]
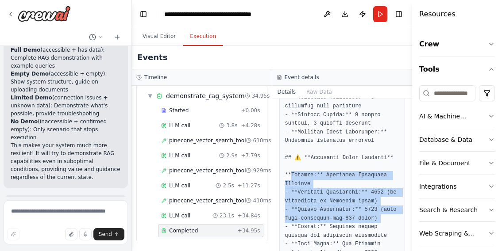
drag, startPoint x: 292, startPoint y: 173, endPoint x: 380, endPoint y: 216, distance: 98.3
copy pre "roblem:** Embedding Dimension Mismatch - **Expected Dimensions:** 1024 (as conf…"
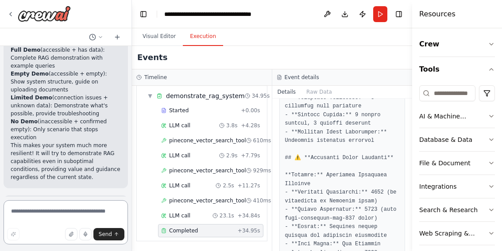
click at [68, 212] on textarea at bounding box center [66, 222] width 124 height 44
paste textarea "**********"
type textarea "**********"
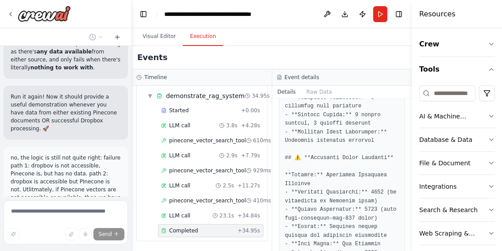
scroll to position [0, 4]
